Goal: Navigation & Orientation: Find specific page/section

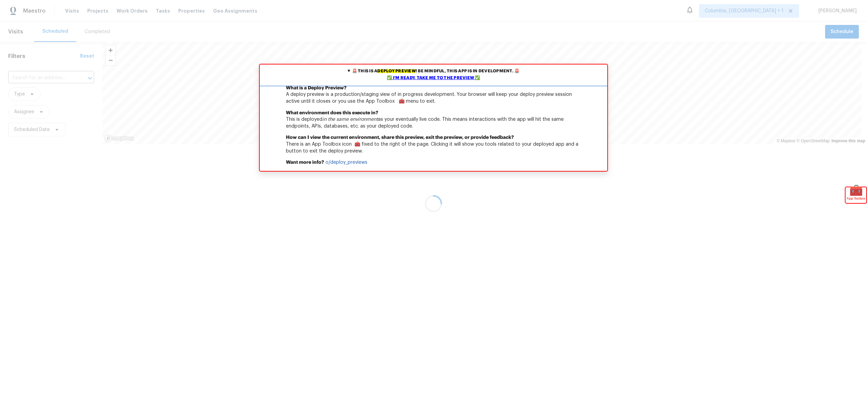
click at [438, 78] on div "✅ I'm ready, take me to the preview ✅" at bounding box center [433, 78] width 344 height 7
